Goal: Task Accomplishment & Management: Manage account settings

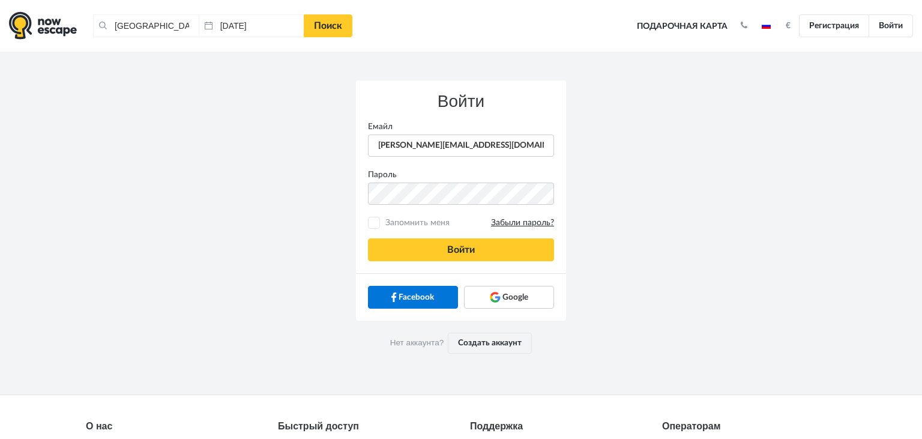
type input "[PERSON_NAME][EMAIL_ADDRESS][DOMAIN_NAME]"
click at [392, 256] on button "Войти" at bounding box center [461, 249] width 186 height 23
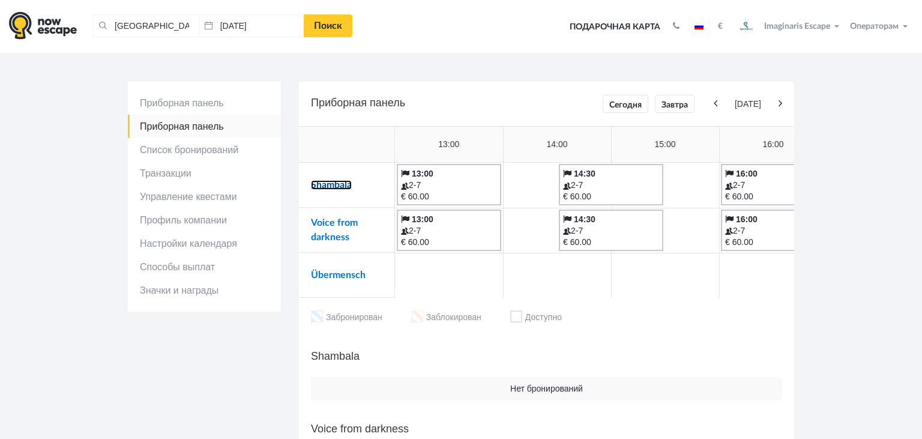
click at [329, 185] on link "Shambala" at bounding box center [331, 185] width 41 height 10
click at [330, 226] on link "Voice from darkness" at bounding box center [334, 230] width 47 height 24
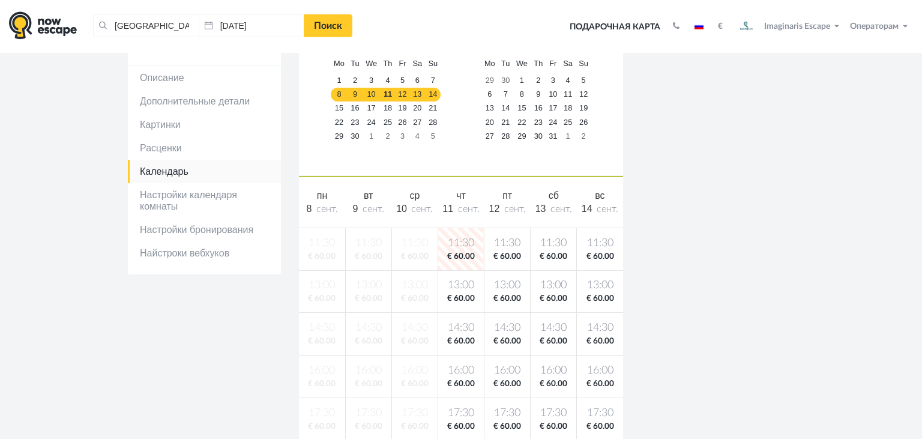
scroll to position [156, 0]
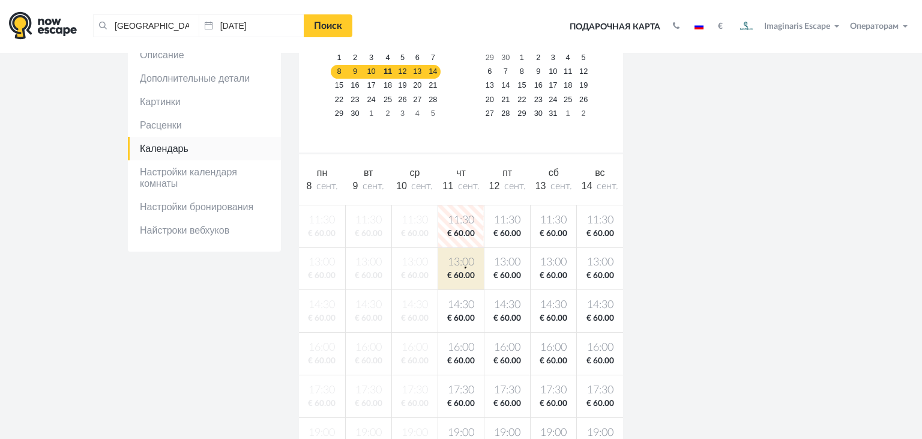
click at [465, 266] on span "13:00" at bounding box center [461, 262] width 41 height 15
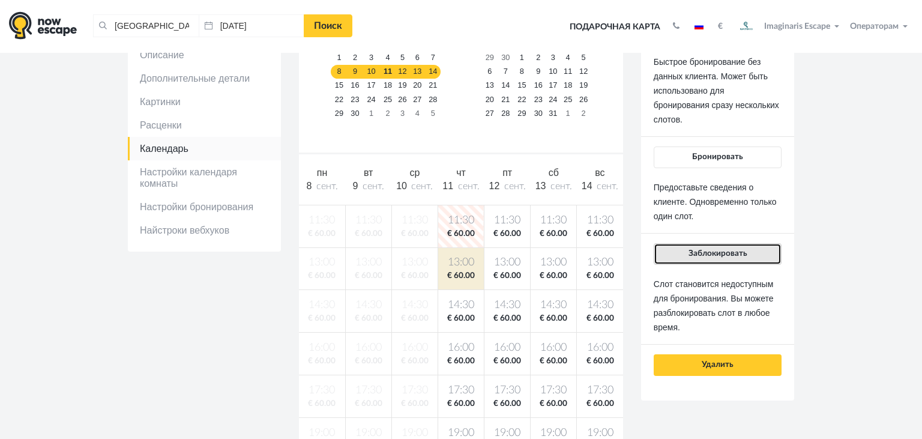
click at [679, 243] on button "Заблокировать" at bounding box center [718, 254] width 128 height 22
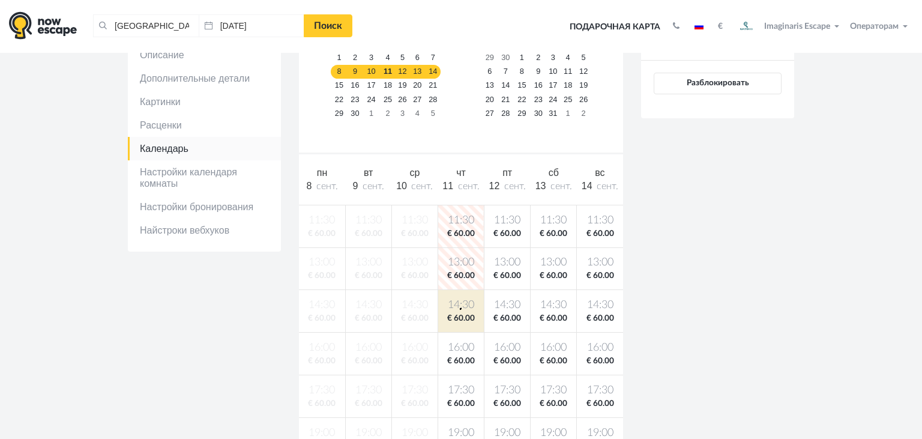
click at [460, 307] on span "14:30" at bounding box center [461, 305] width 41 height 15
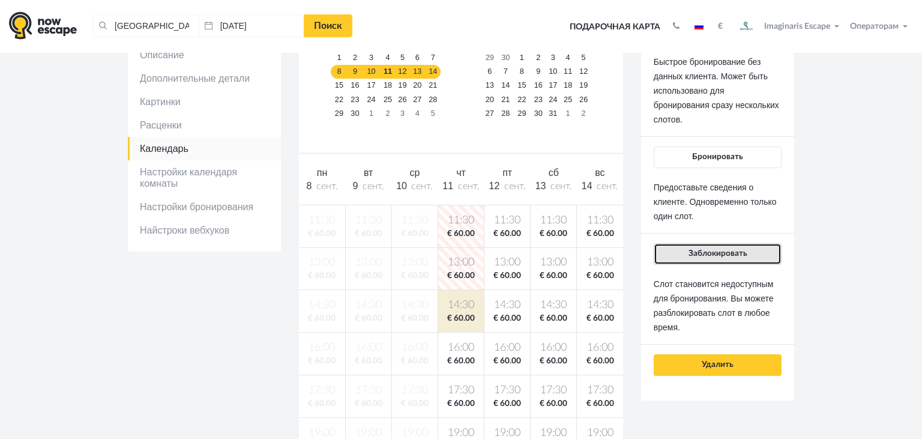
click at [711, 250] on span "Заблокировать" at bounding box center [717, 253] width 59 height 8
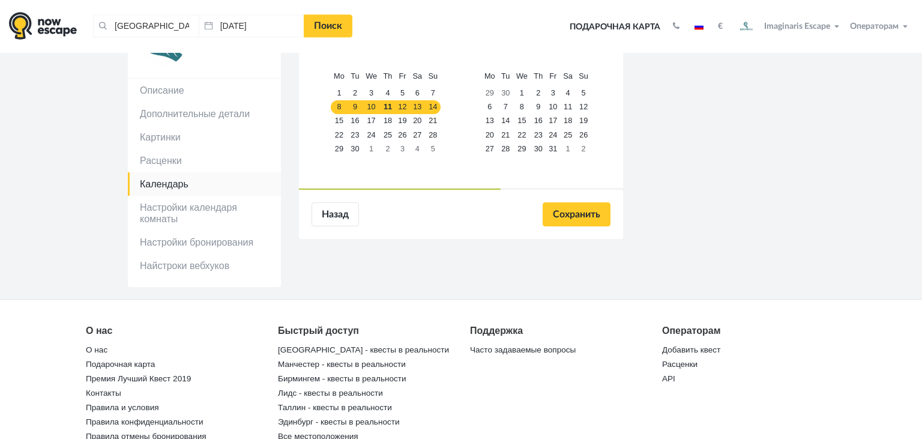
scroll to position [128, 0]
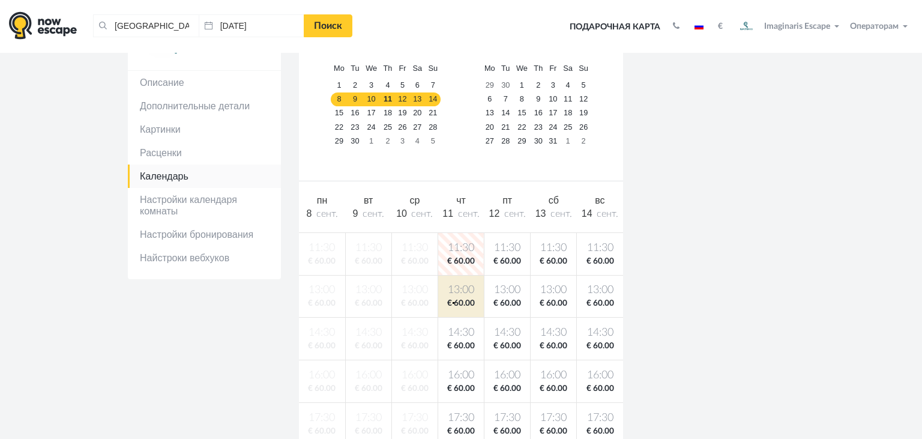
click at [453, 301] on span "€ 60.00" at bounding box center [461, 303] width 41 height 11
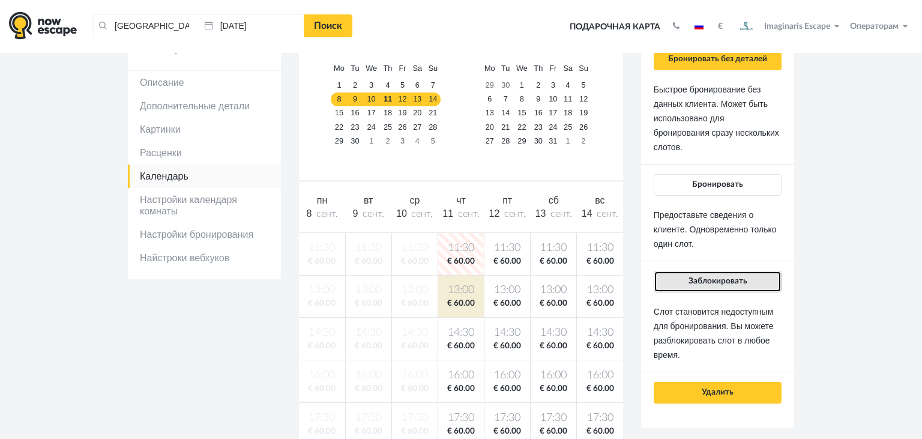
click at [663, 275] on button "Заблокировать" at bounding box center [718, 282] width 128 height 22
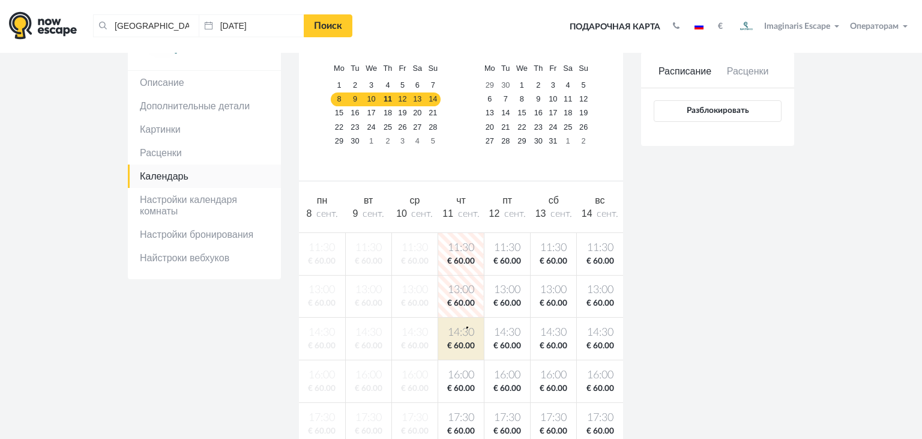
click at [466, 326] on span "14:30" at bounding box center [461, 332] width 41 height 15
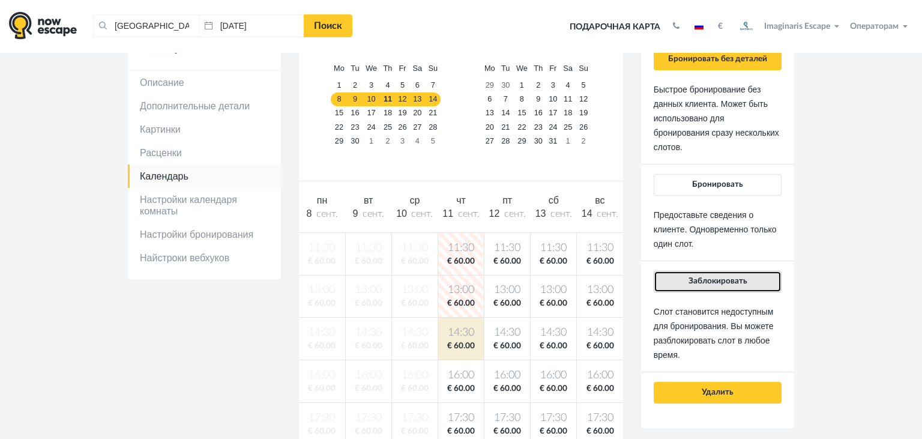
click at [724, 280] on span "Заблокировать" at bounding box center [717, 281] width 59 height 8
